Goal: Transaction & Acquisition: Book appointment/travel/reservation

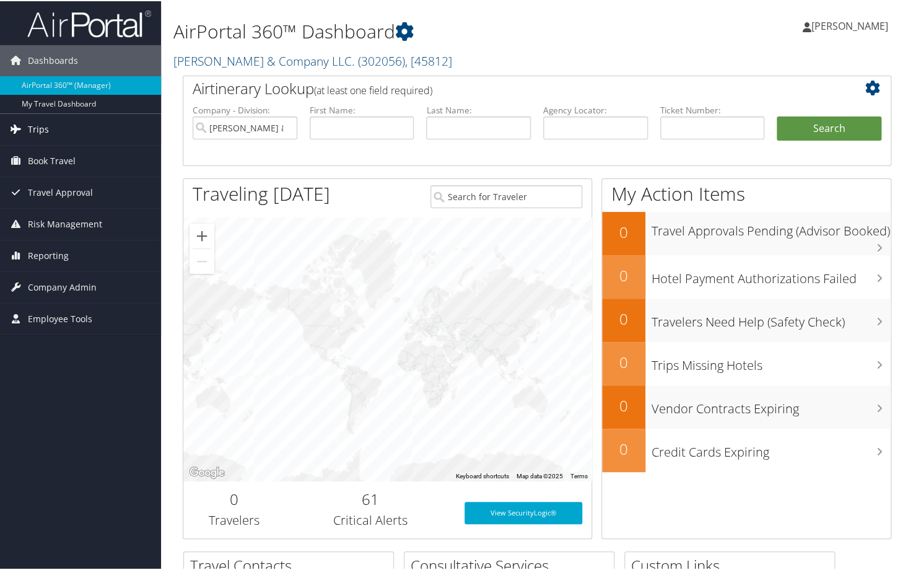
click at [45, 129] on span "Trips" at bounding box center [38, 128] width 21 height 31
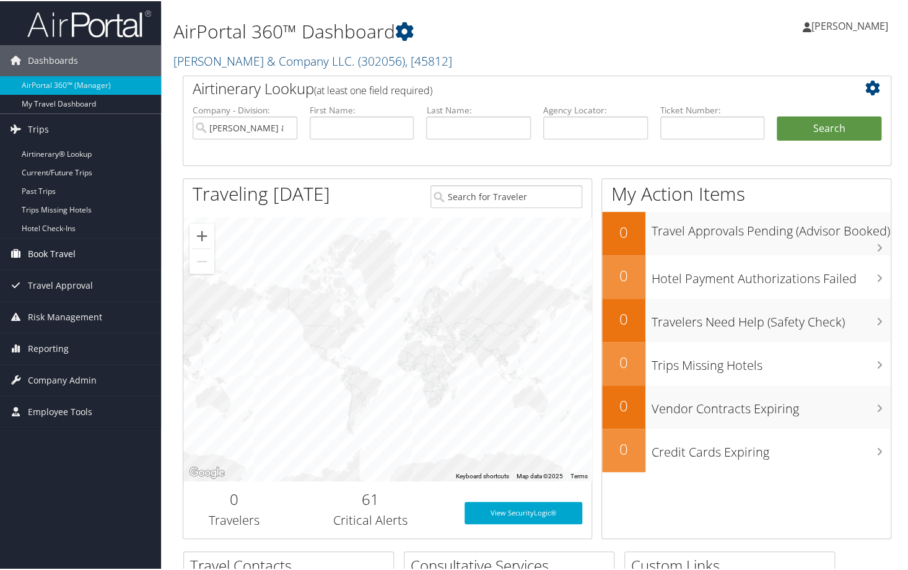
click at [55, 252] on span "Book Travel" at bounding box center [52, 252] width 48 height 31
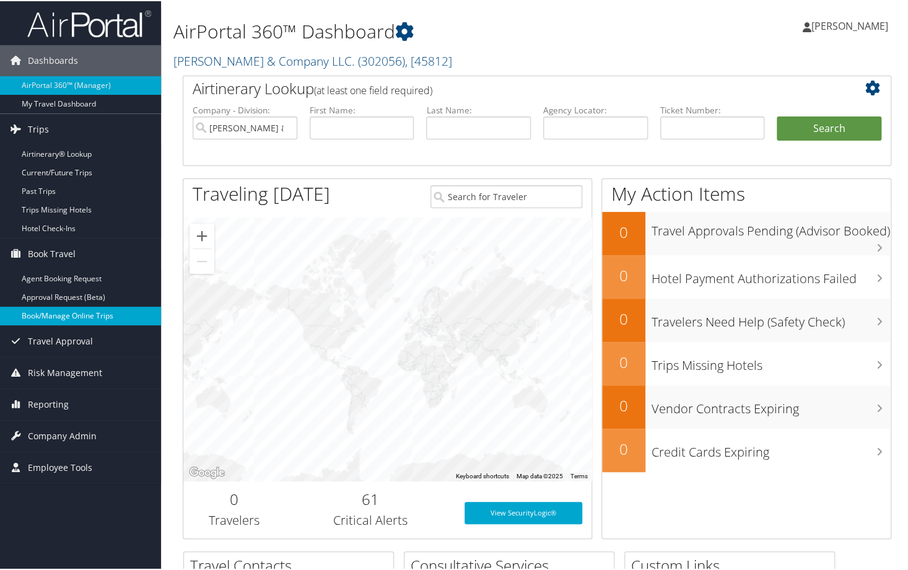
click at [69, 313] on link "Book/Manage Online Trips" at bounding box center [80, 314] width 161 height 19
